Goal: Task Accomplishment & Management: Use online tool/utility

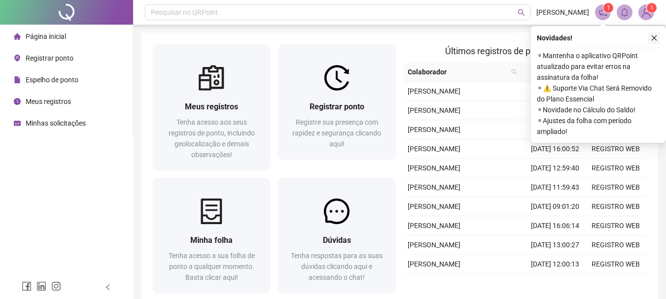
click at [656, 37] on icon "close" at bounding box center [653, 37] width 7 height 7
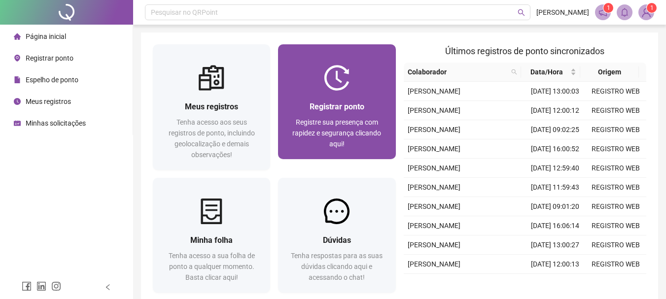
click at [336, 110] on span "Registrar ponto" at bounding box center [336, 106] width 55 height 9
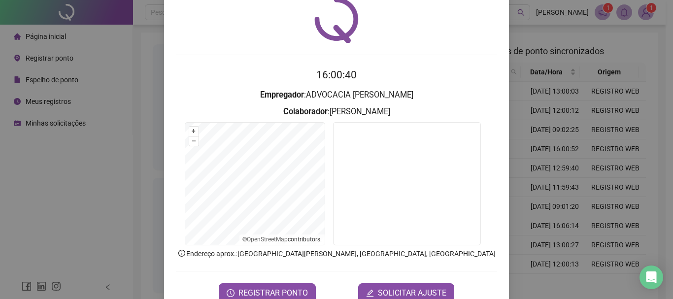
scroll to position [49, 0]
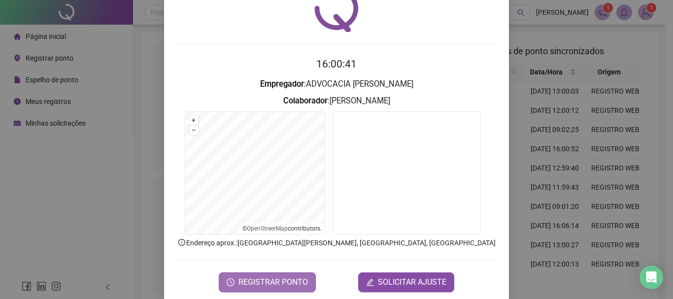
click at [273, 285] on span "REGISTRAR PONTO" at bounding box center [273, 282] width 69 height 12
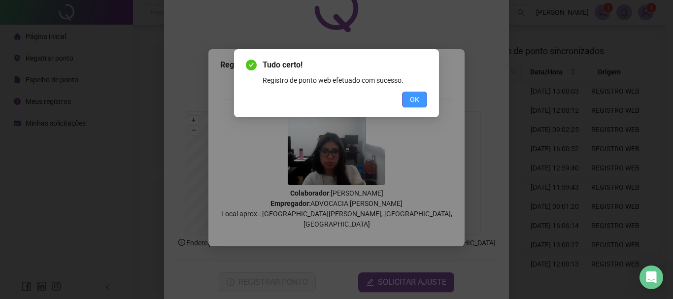
click at [424, 97] on button "OK" at bounding box center [414, 100] width 25 height 16
